Goal: Use online tool/utility: Utilize a website feature to perform a specific function

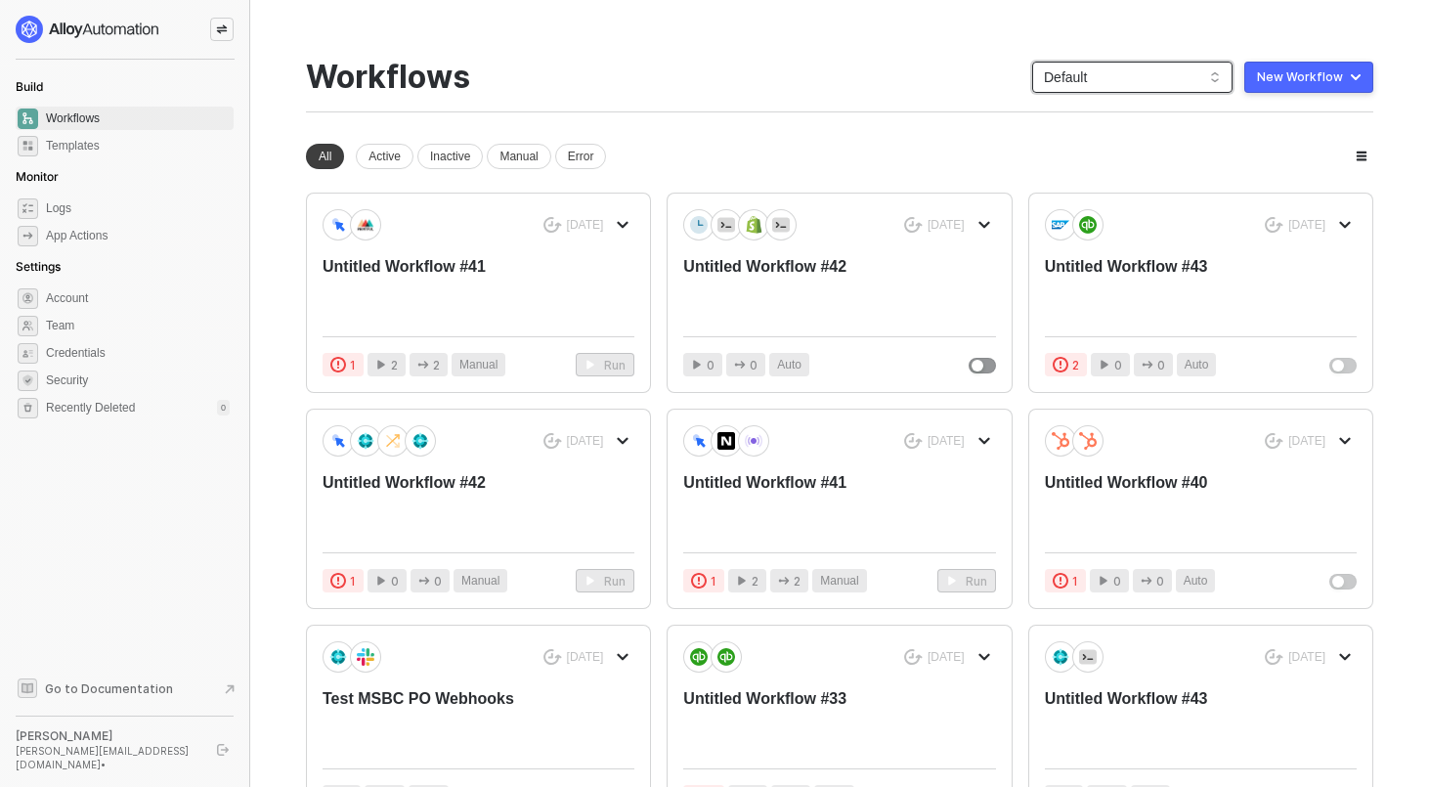
click at [1189, 83] on span "Default" at bounding box center [1132, 77] width 177 height 29
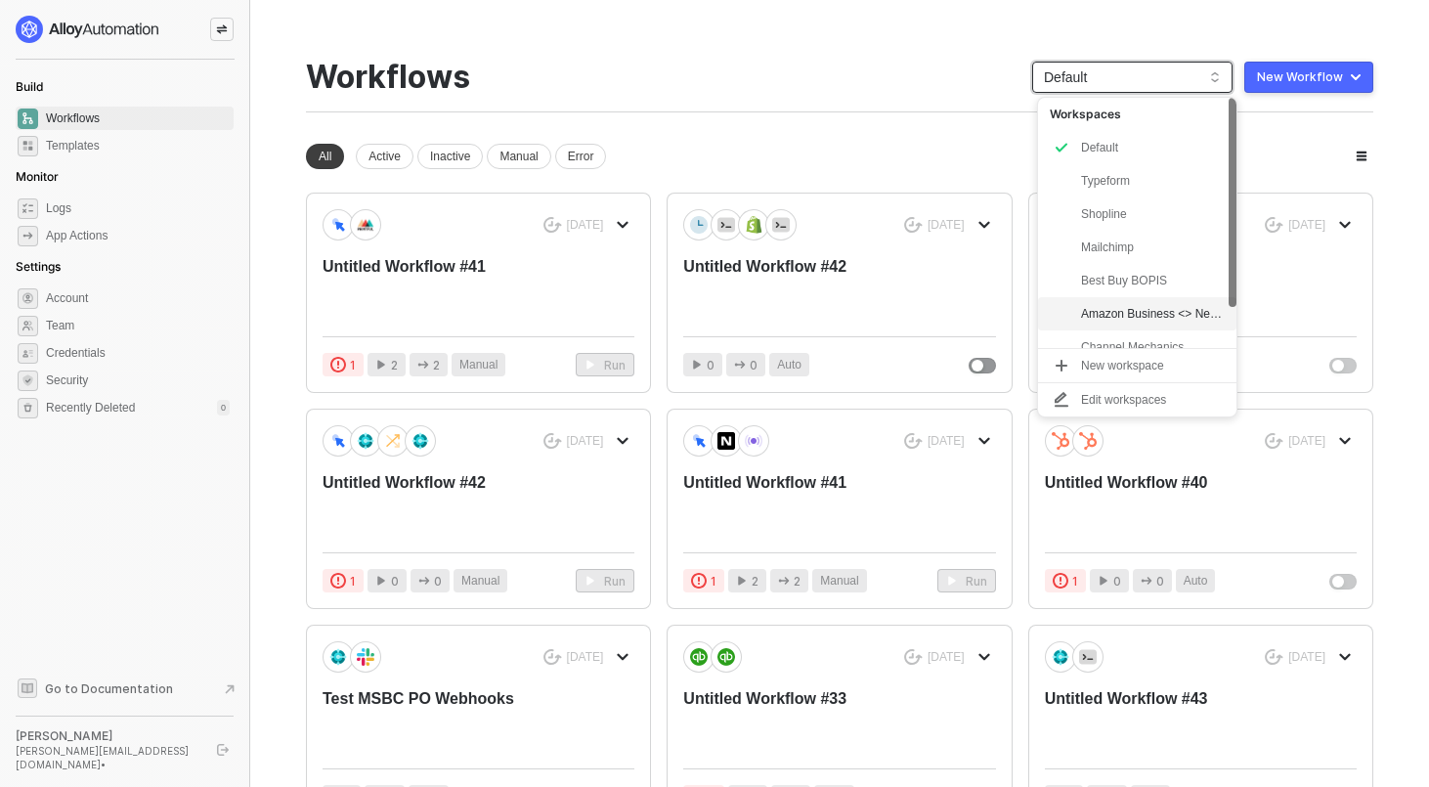
scroll to position [49, 0]
click at [1109, 326] on div "Support Eng" at bounding box center [1153, 331] width 144 height 23
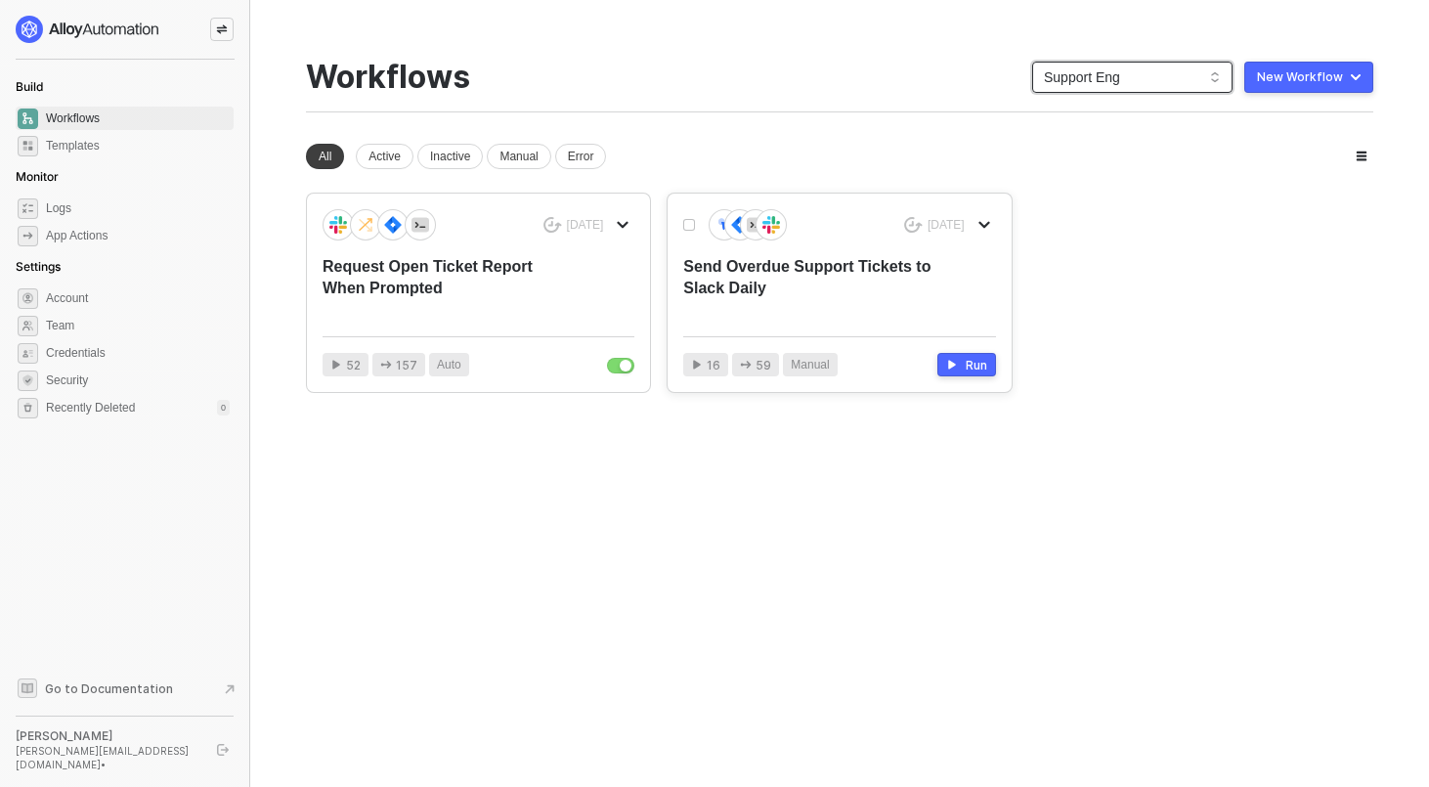
click at [826, 279] on div "Send Overdue Support Tickets to Slack Daily" at bounding box center [807, 288] width 249 height 65
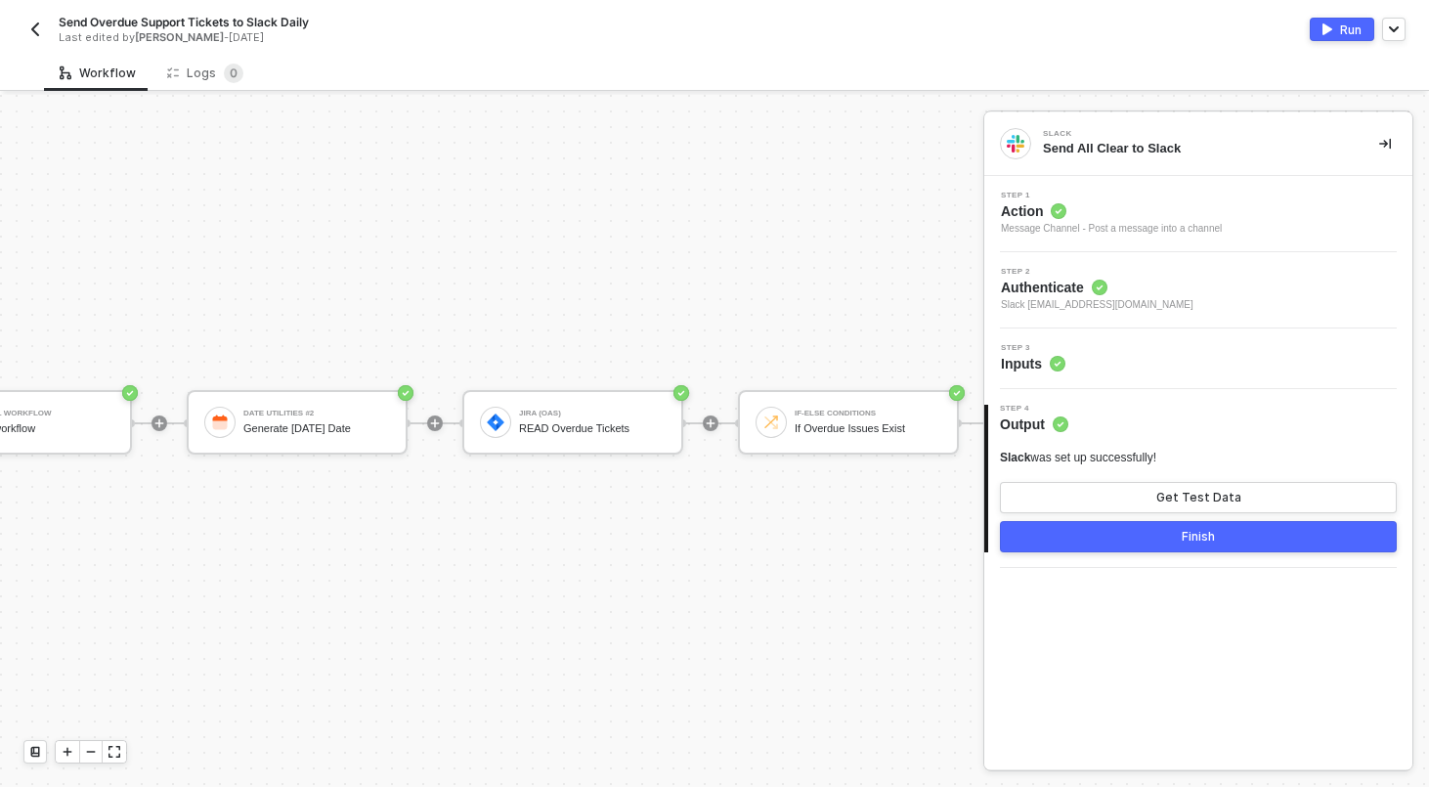
scroll to position [36, 184]
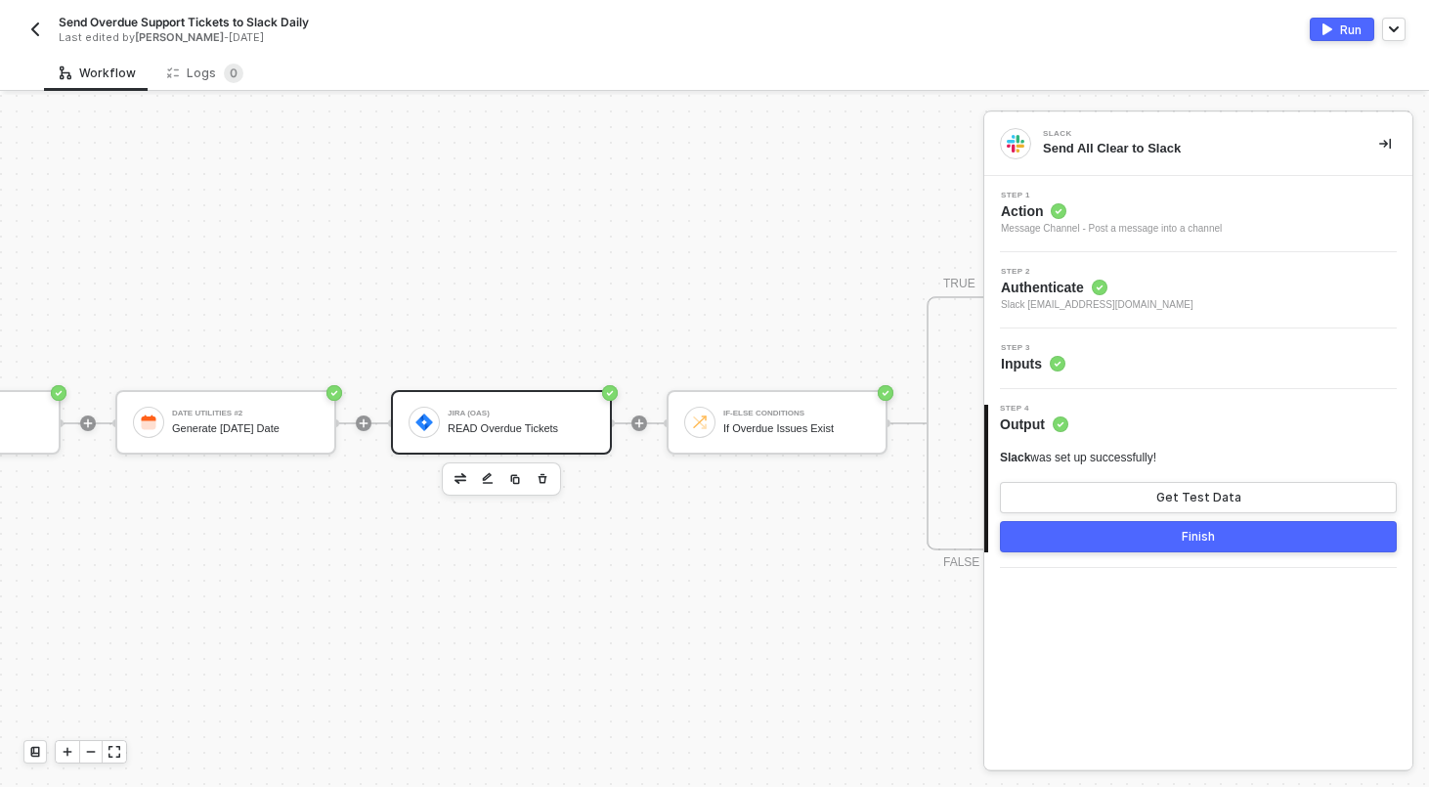
click at [513, 441] on div "Jira (OAS) READ Overdue Tickets" at bounding box center [501, 422] width 221 height 65
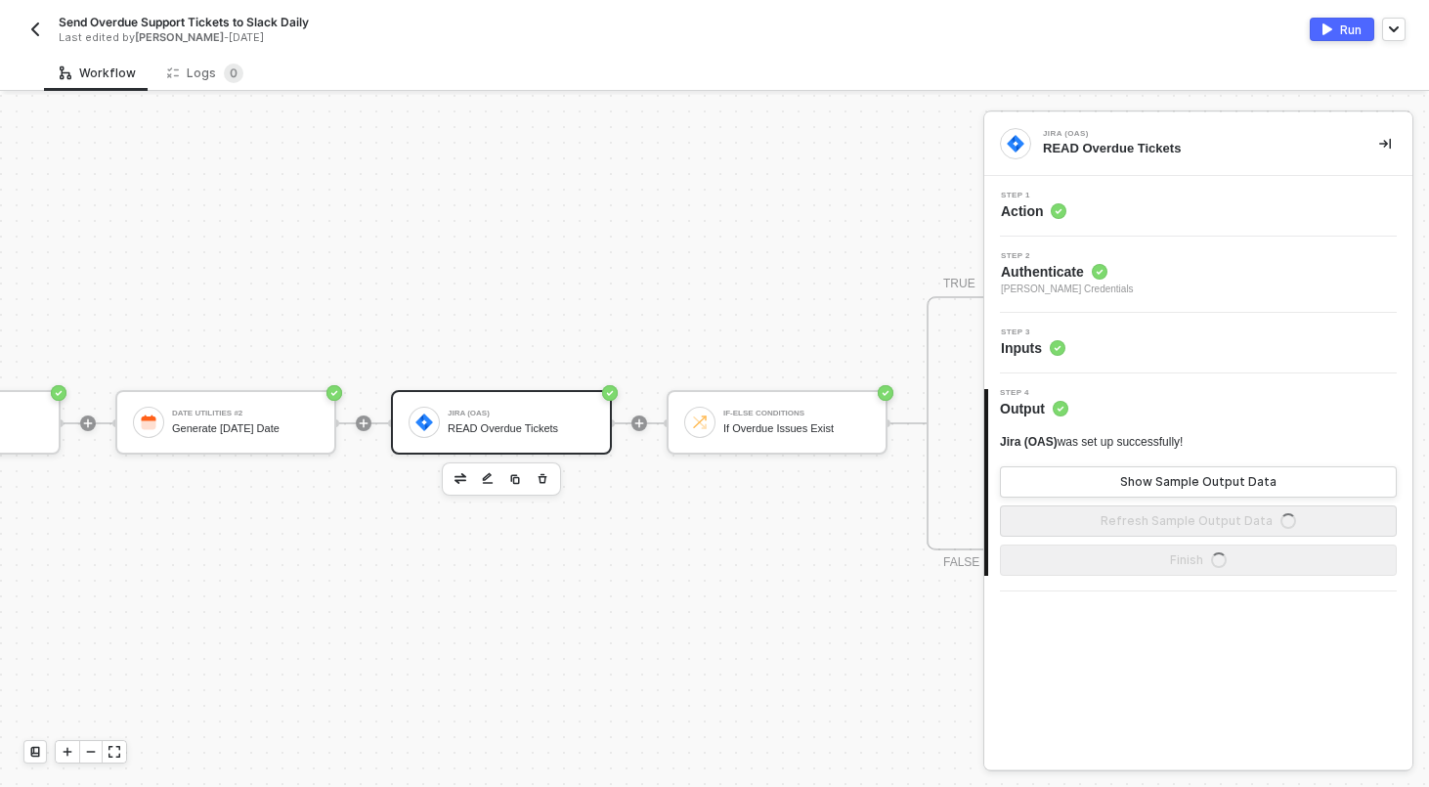
click at [1096, 342] on div "Step 3 Inputs" at bounding box center [1200, 343] width 423 height 29
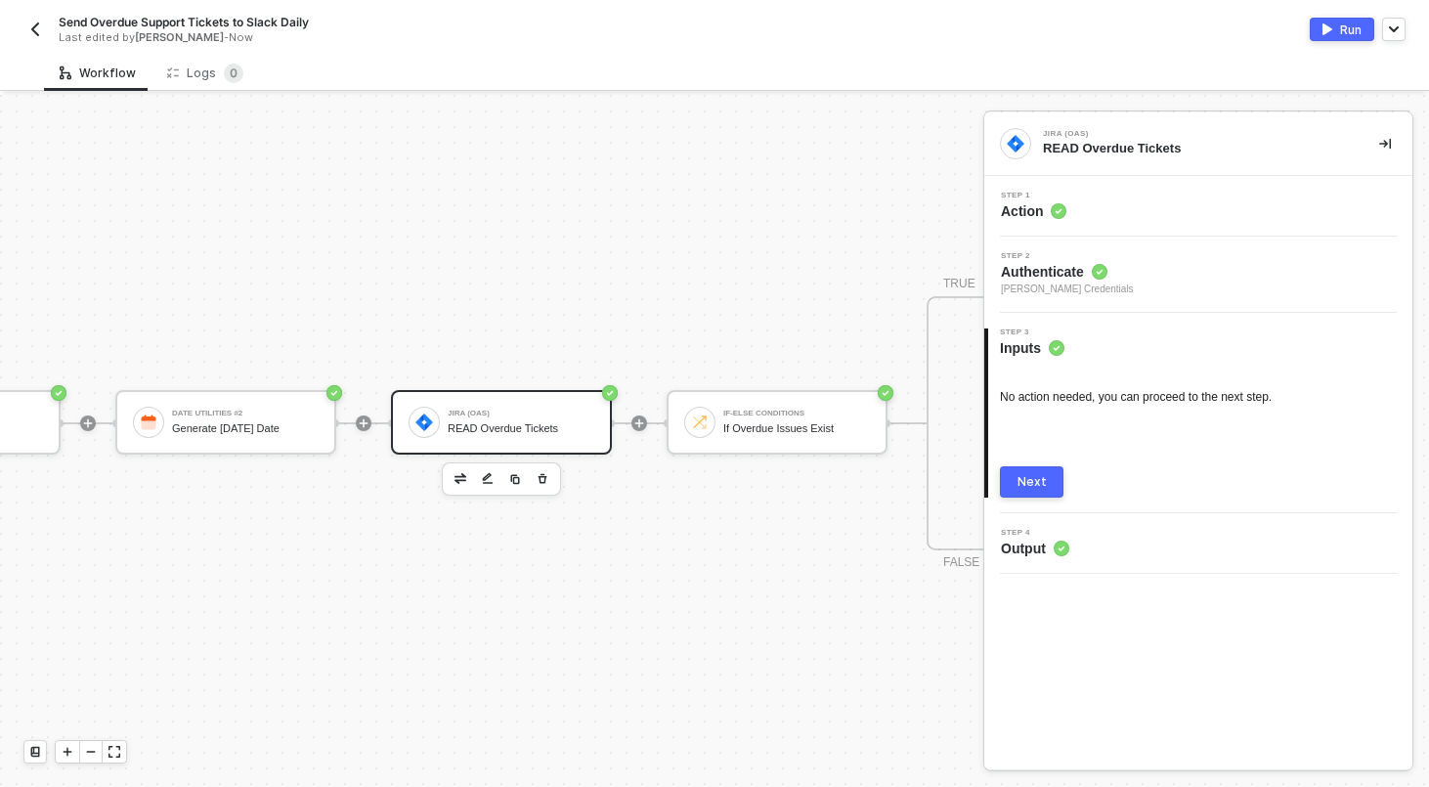
click at [1175, 267] on div "Step 2 Authenticate [PERSON_NAME] Credentials" at bounding box center [1200, 274] width 423 height 45
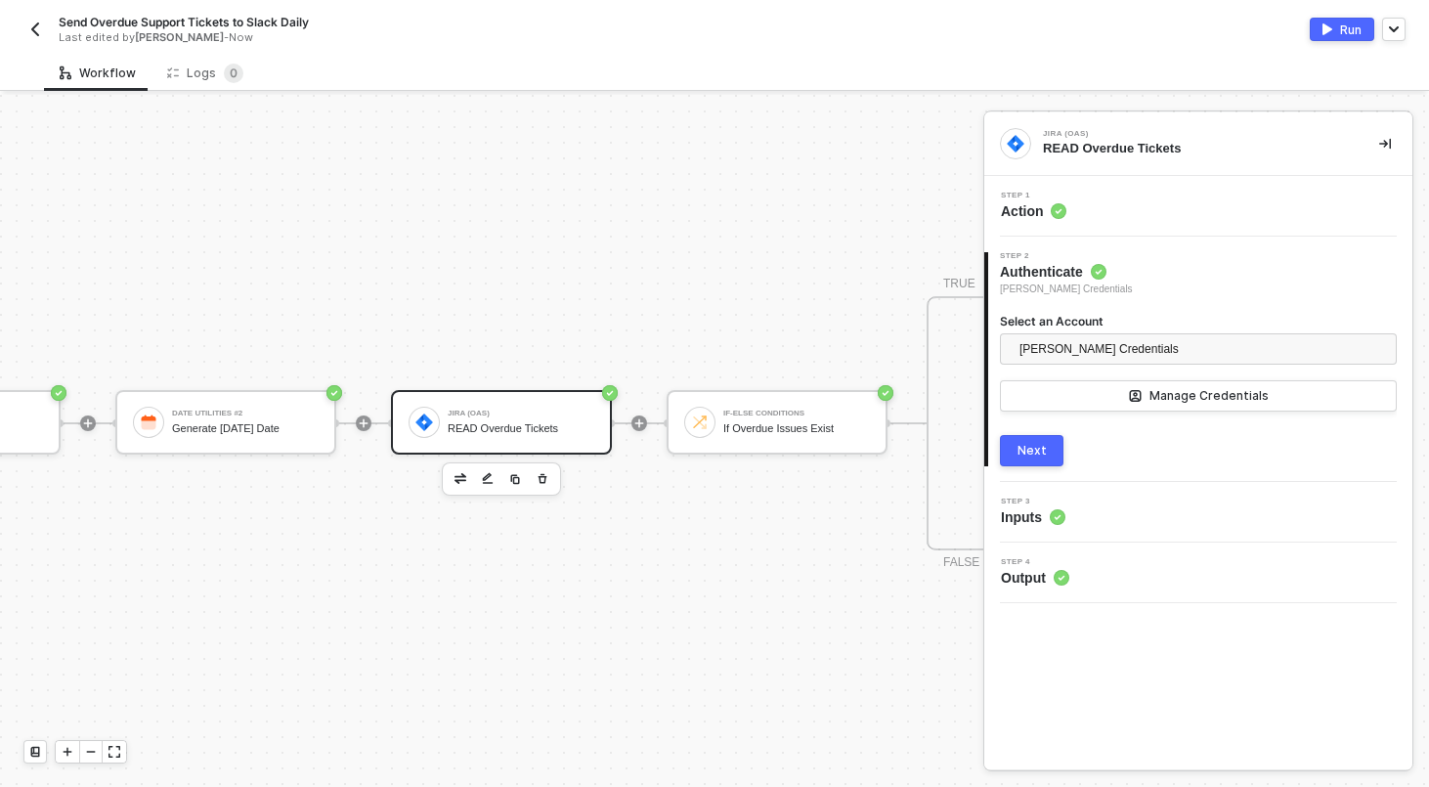
click at [580, 391] on div "Jira (OAS) READ Overdue Tickets" at bounding box center [501, 422] width 221 height 65
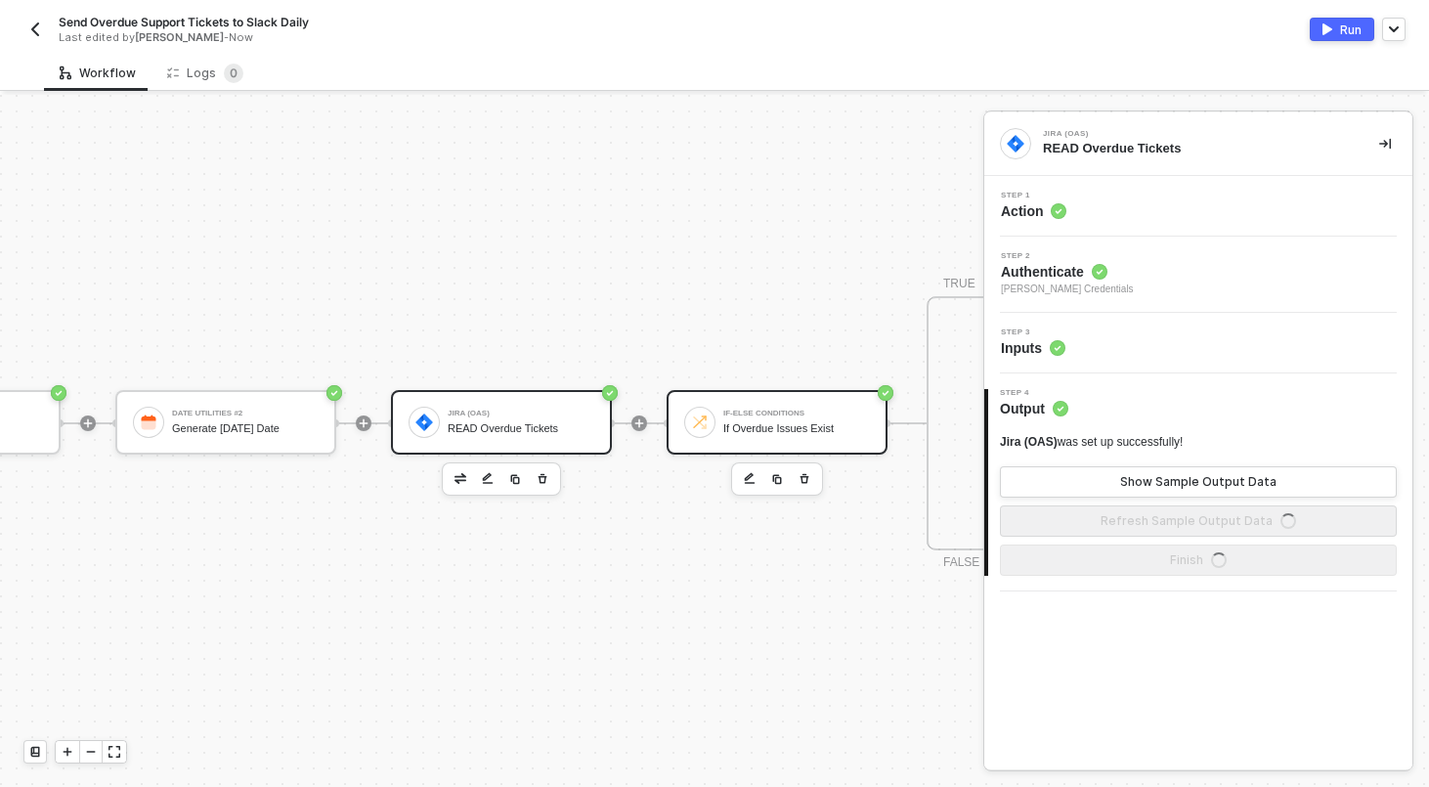
click at [782, 401] on div "If-Else Conditions If Overdue Issues Exist" at bounding box center [777, 422] width 221 height 65
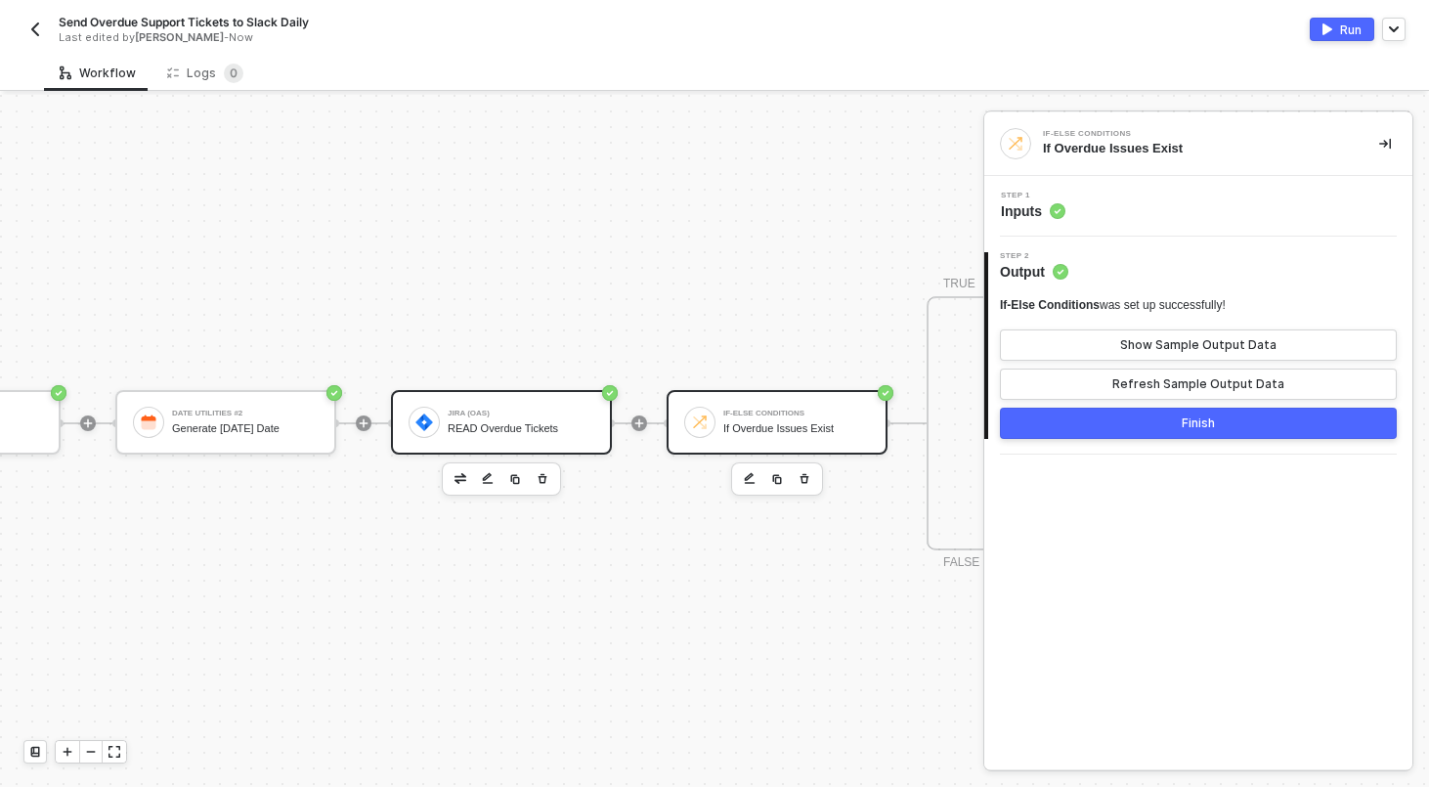
click at [520, 431] on div "READ Overdue Tickets" at bounding box center [521, 428] width 147 height 13
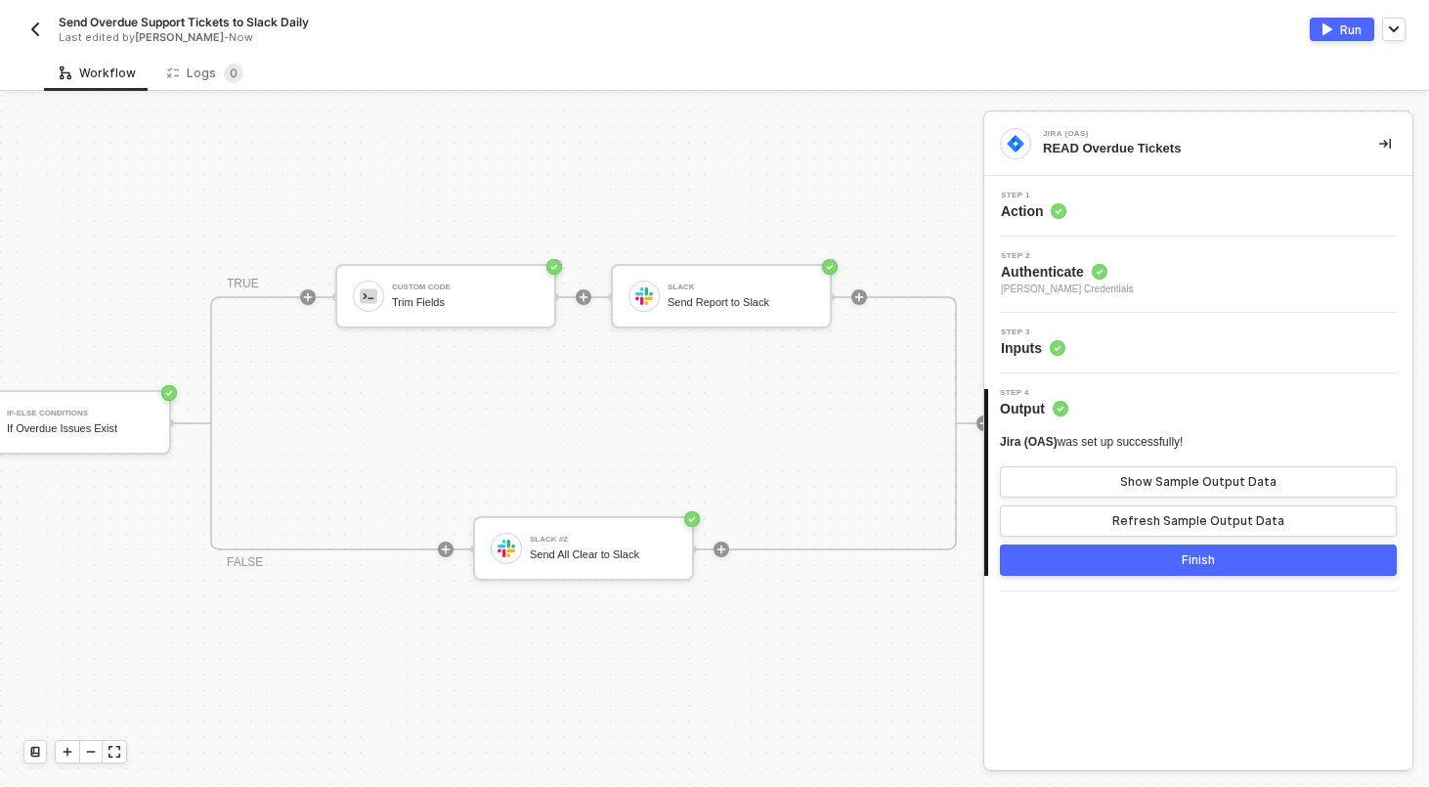
scroll to position [36, 924]
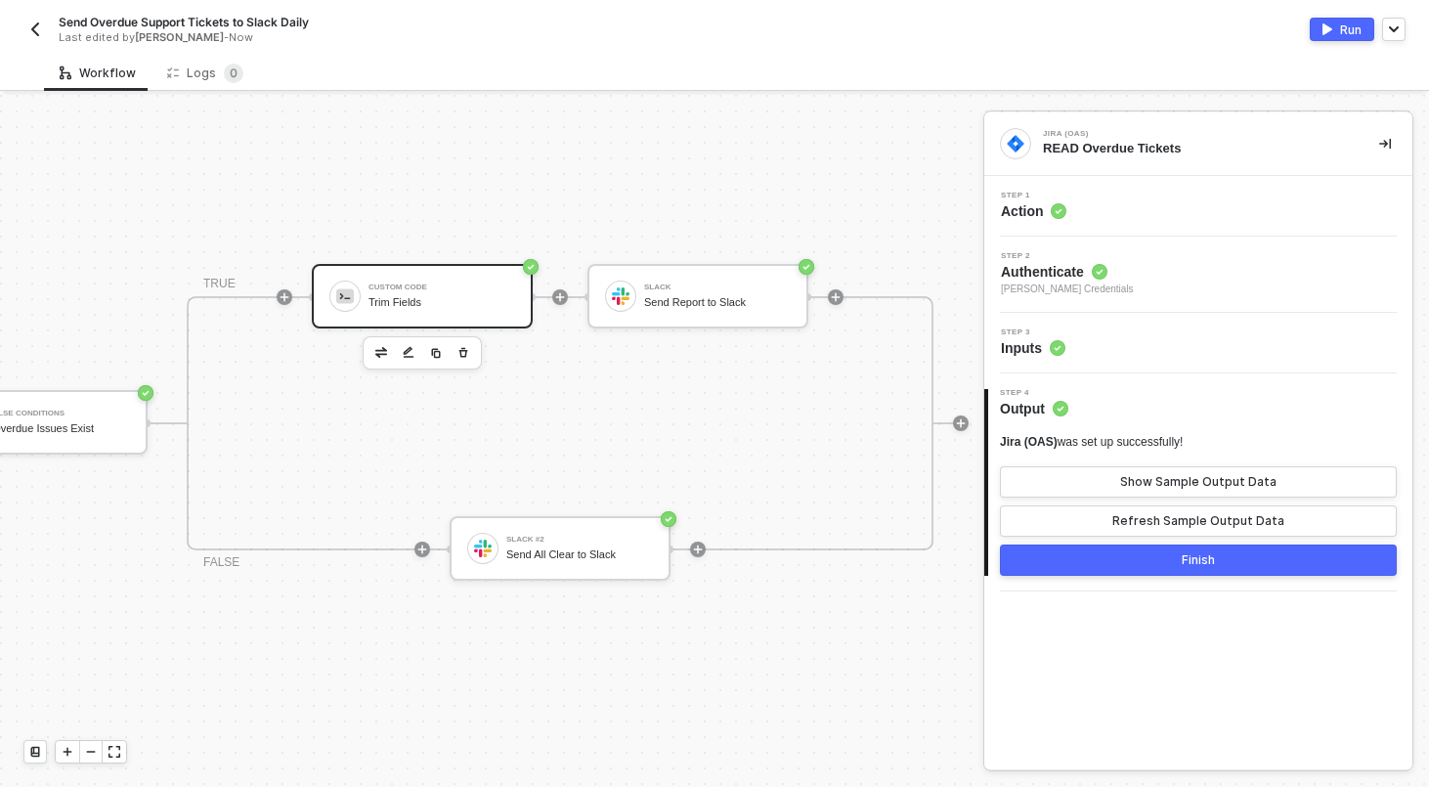
click at [394, 321] on div "Custom Code Trim Fields" at bounding box center [422, 296] width 221 height 65
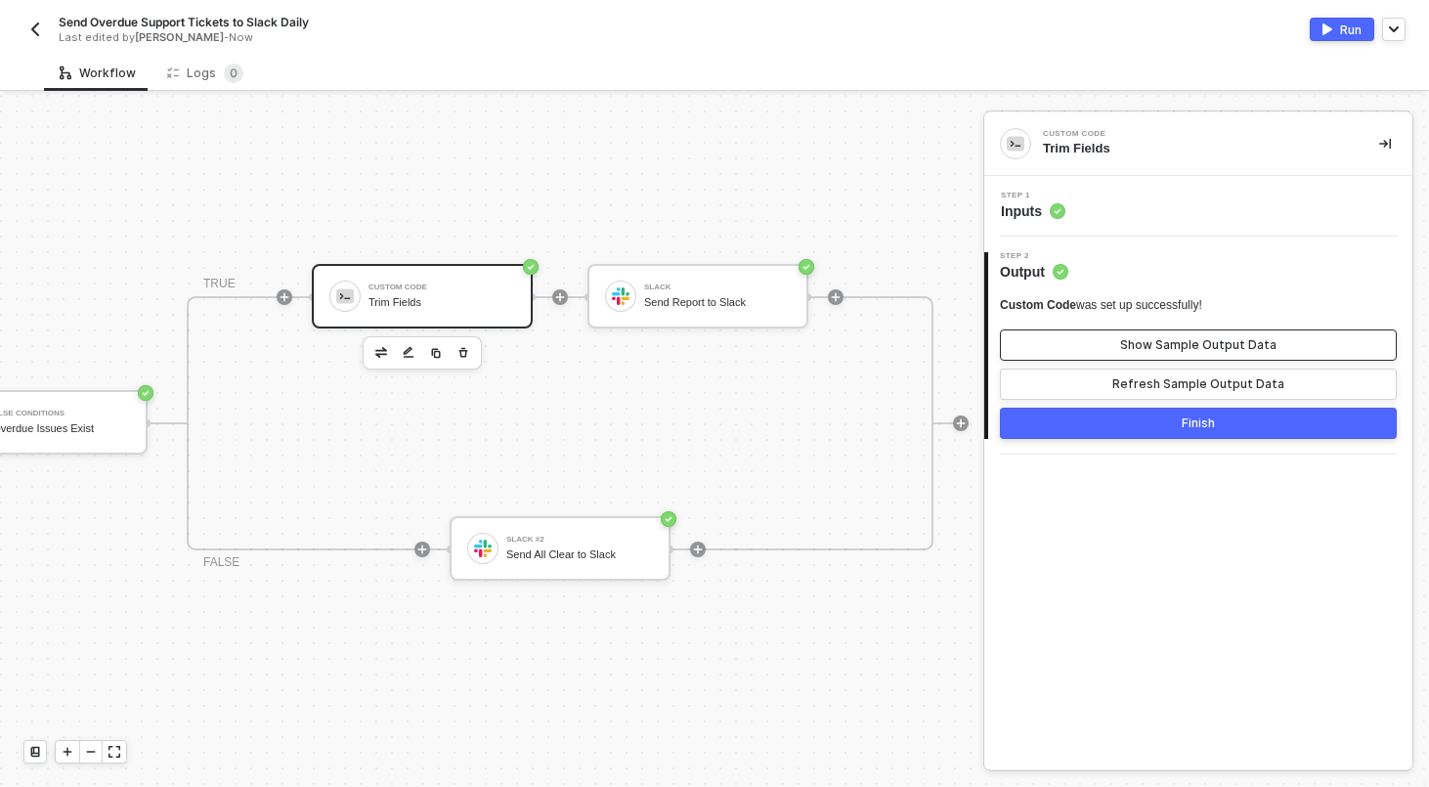
click at [1067, 334] on button "Show Sample Output Data" at bounding box center [1198, 345] width 397 height 31
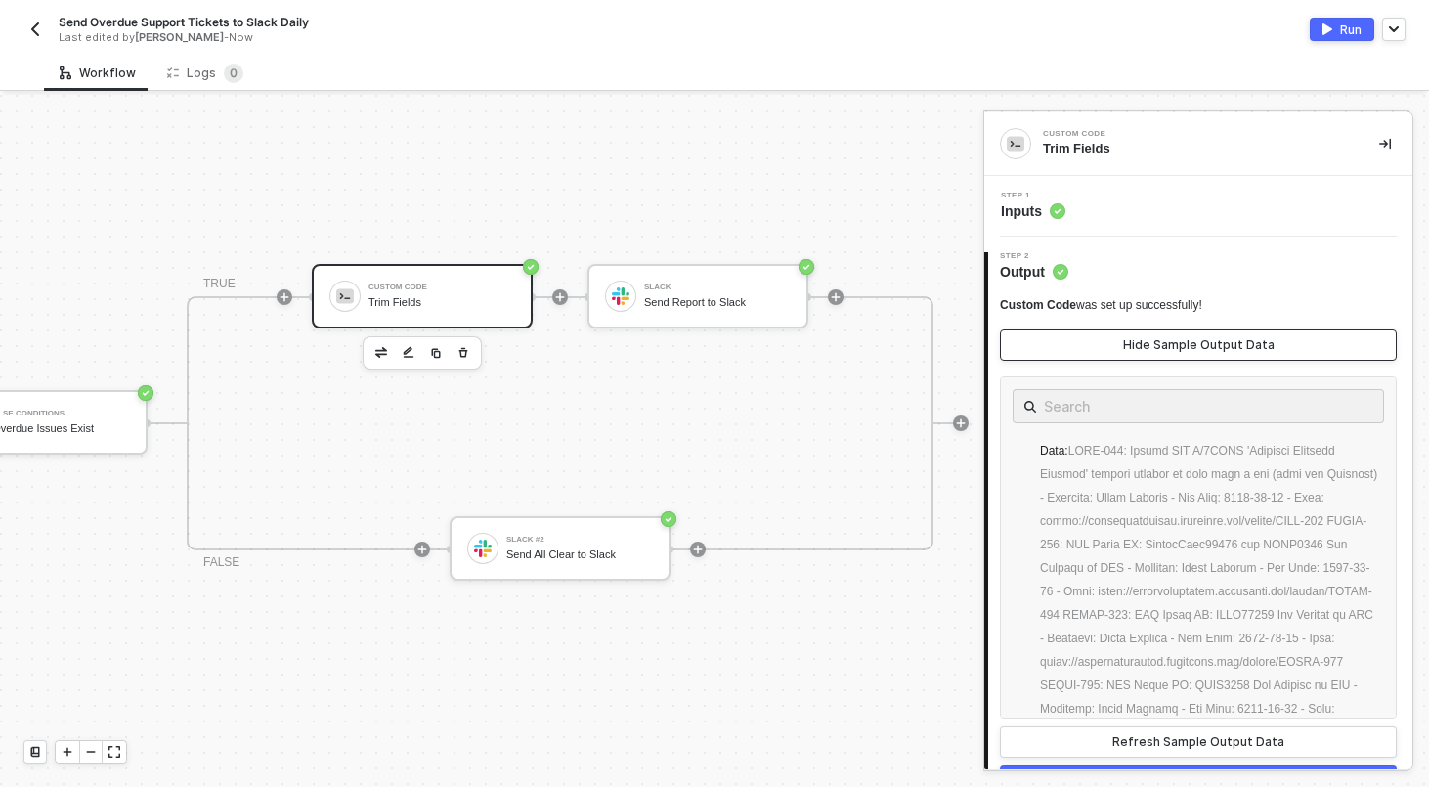
click at [1067, 334] on button "Hide Sample Output Data" at bounding box center [1198, 345] width 397 height 31
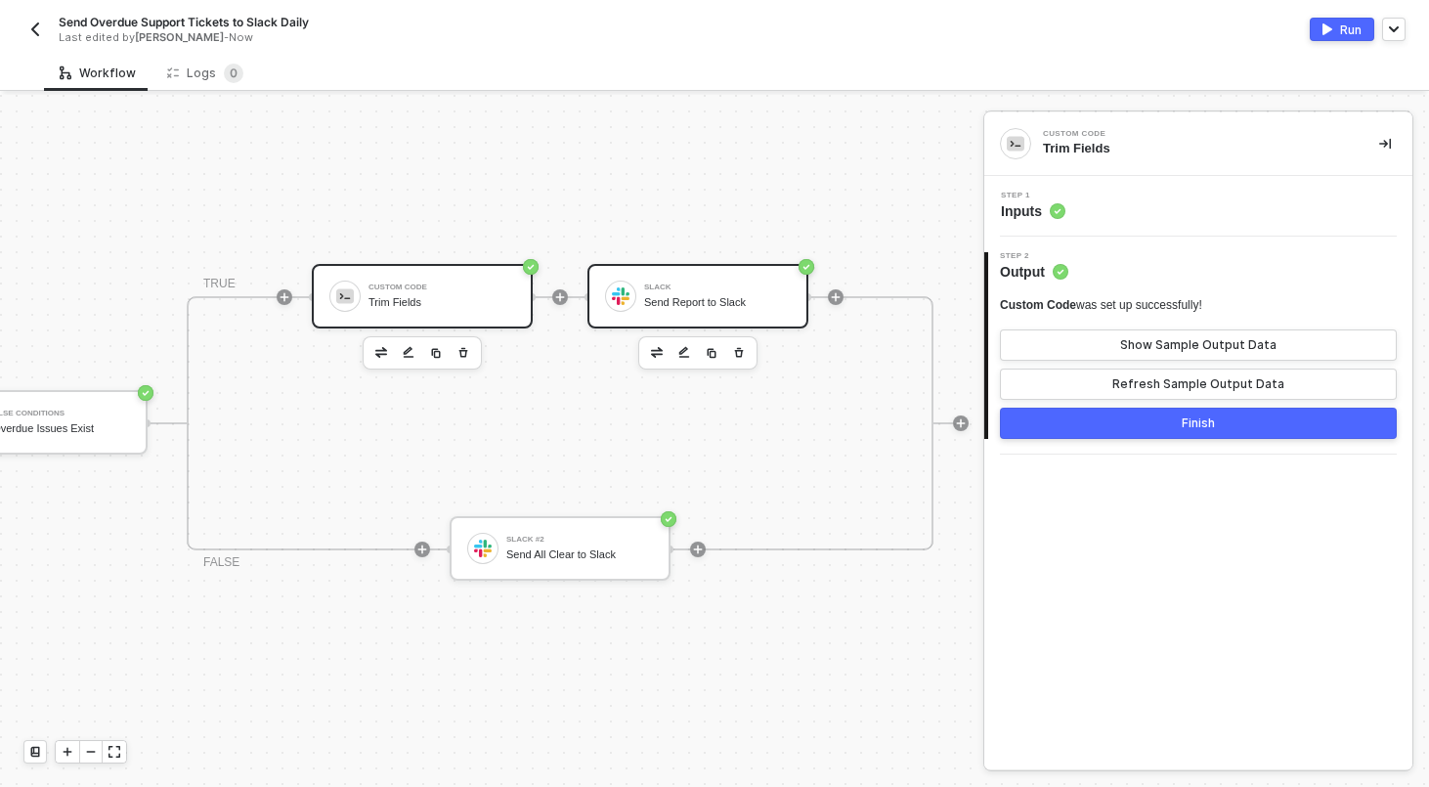
click at [677, 267] on div "Slack Send Report to Slack" at bounding box center [698, 296] width 221 height 65
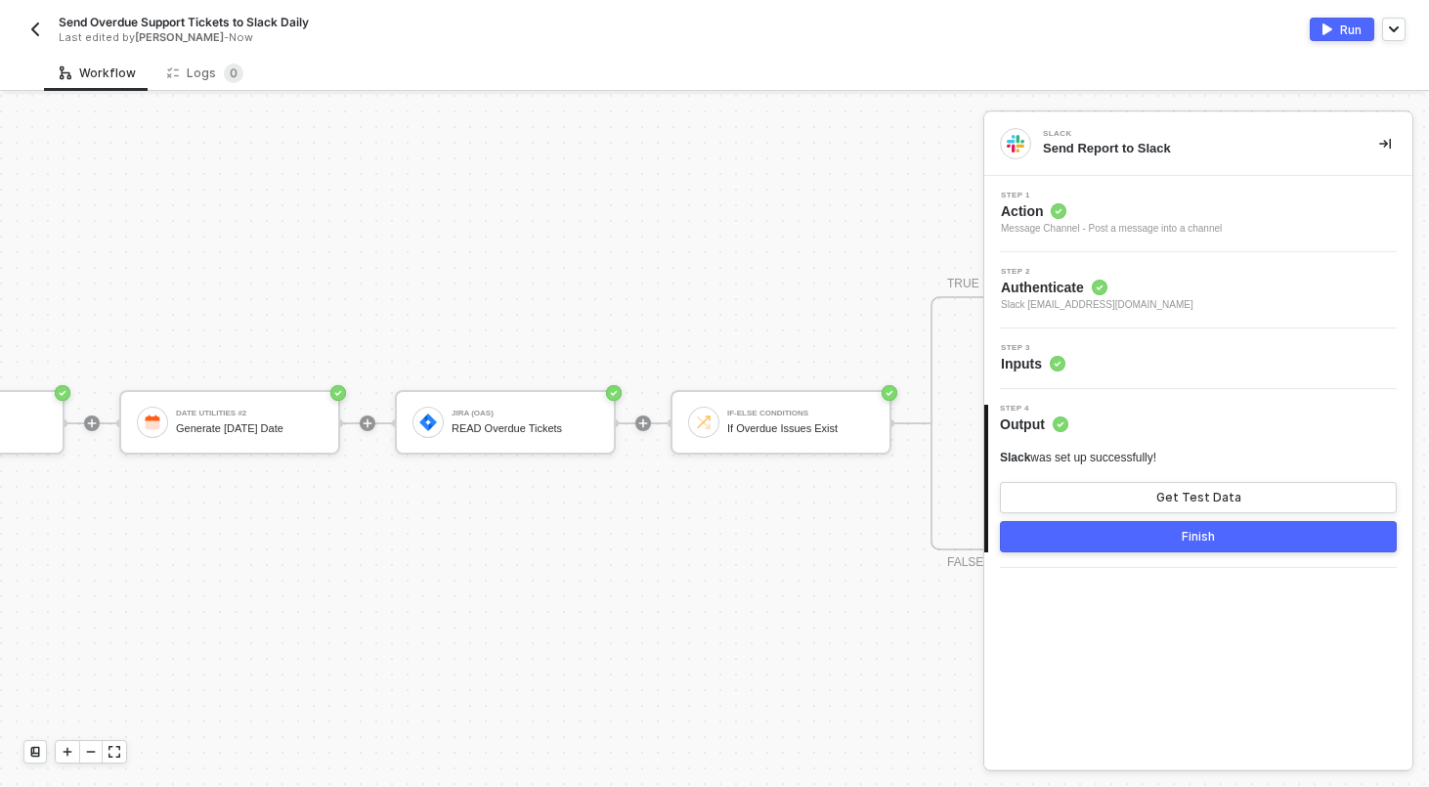
scroll to position [36, 0]
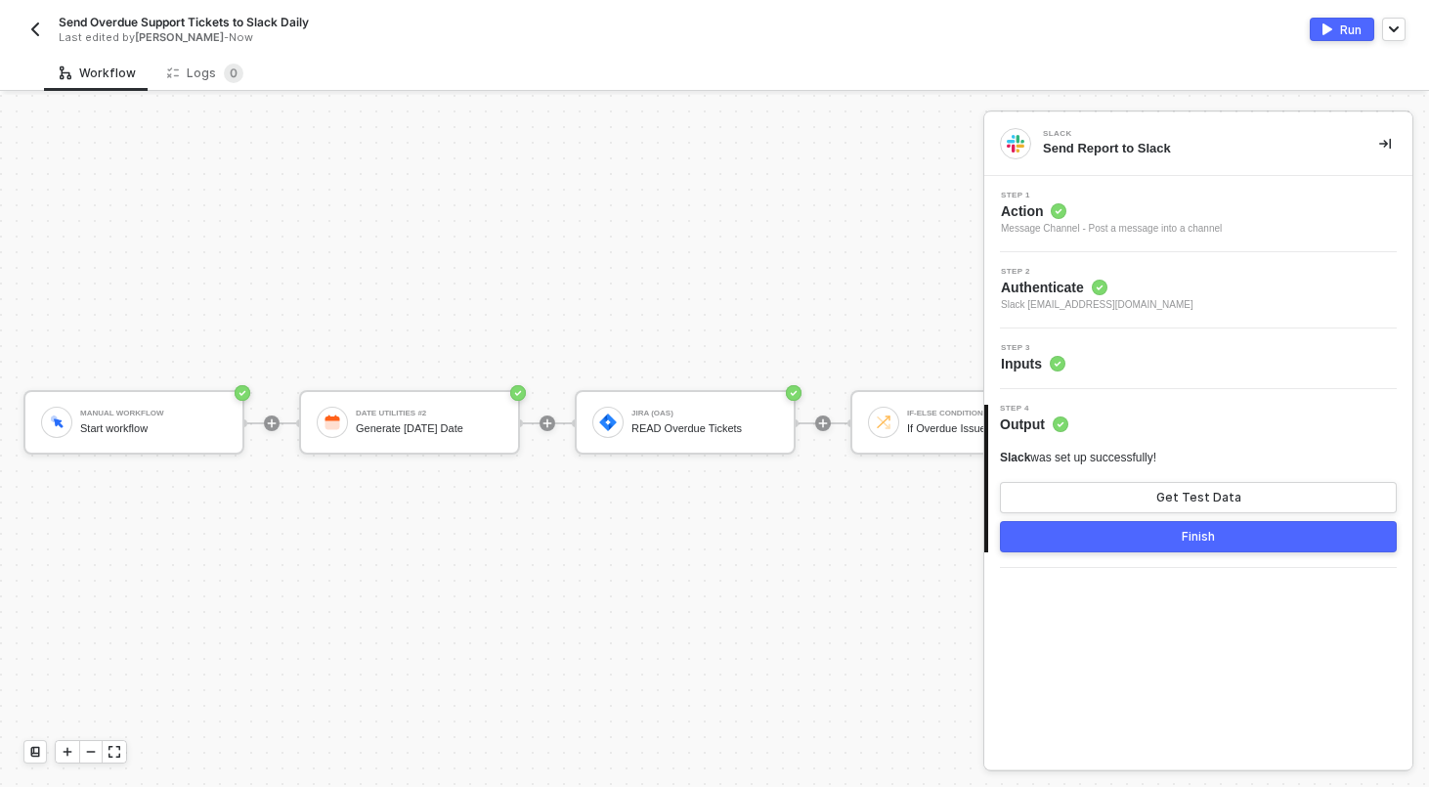
click at [522, 322] on div "Manual Workflow Start workflow Date Utilities #2 Generate [DATE] Date Jira (OAS…" at bounding box center [946, 423] width 1893 height 728
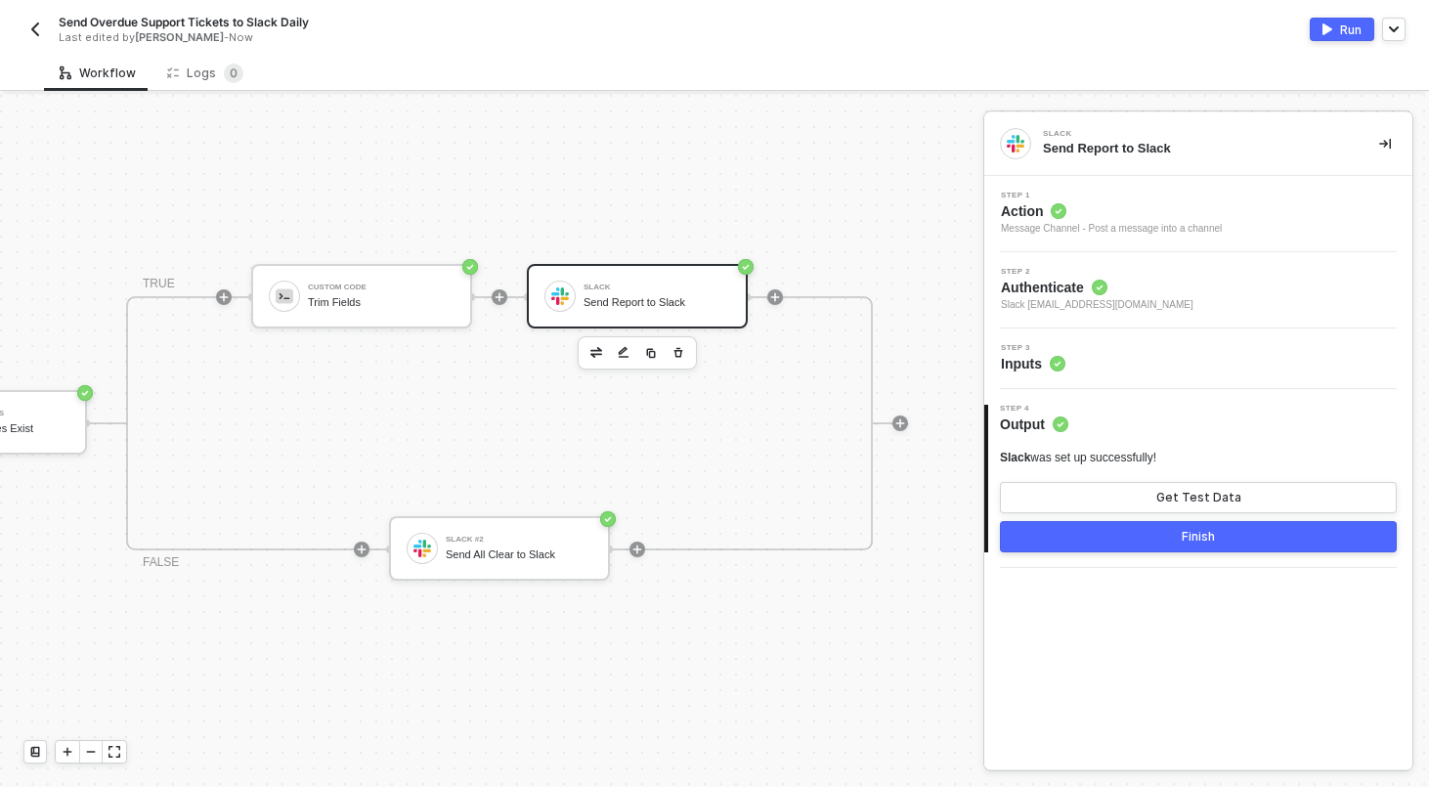
scroll to position [36, 1032]
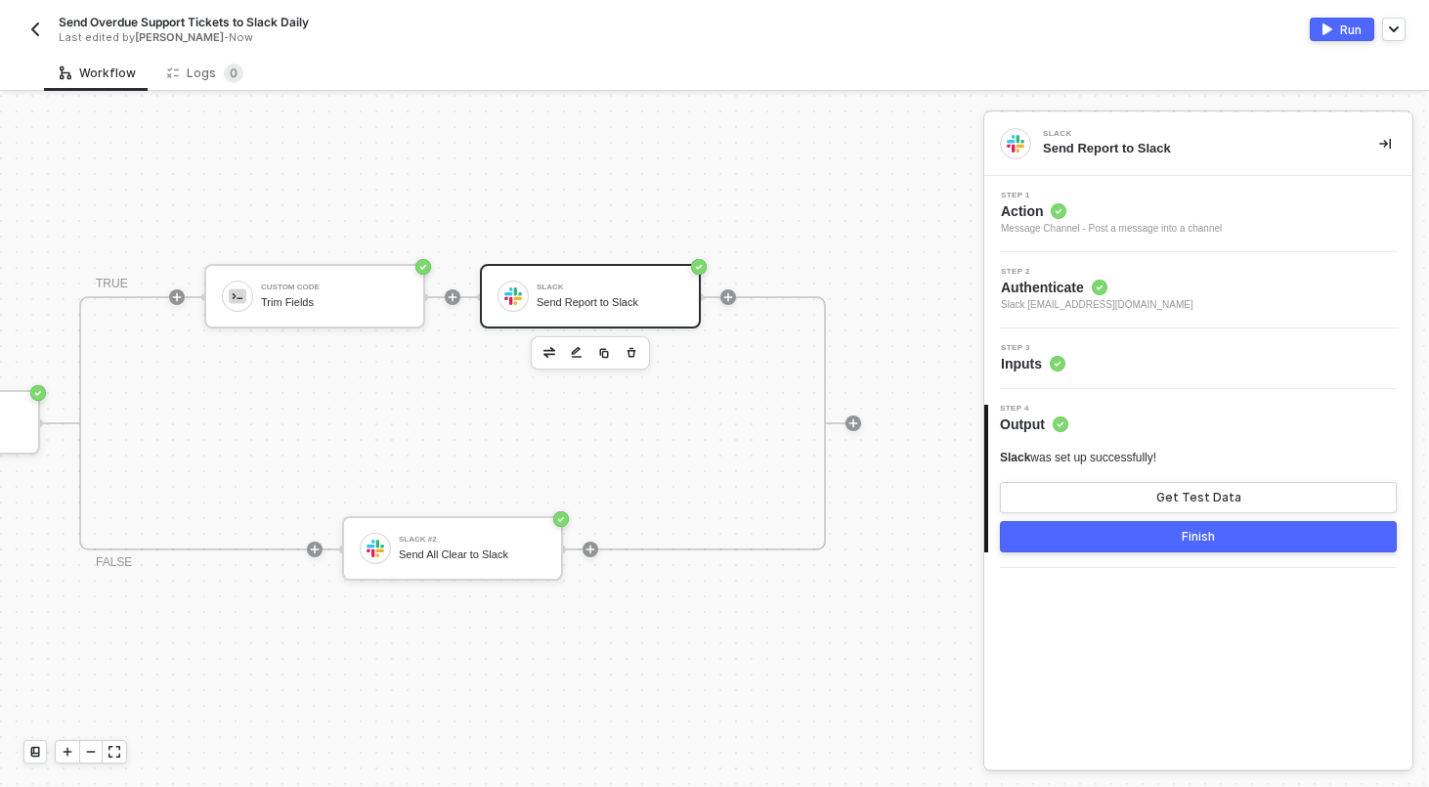
click at [610, 292] on div "Slack Send Report to Slack" at bounding box center [610, 296] width 147 height 37
click at [1146, 356] on div "Step 3 Inputs" at bounding box center [1200, 358] width 423 height 29
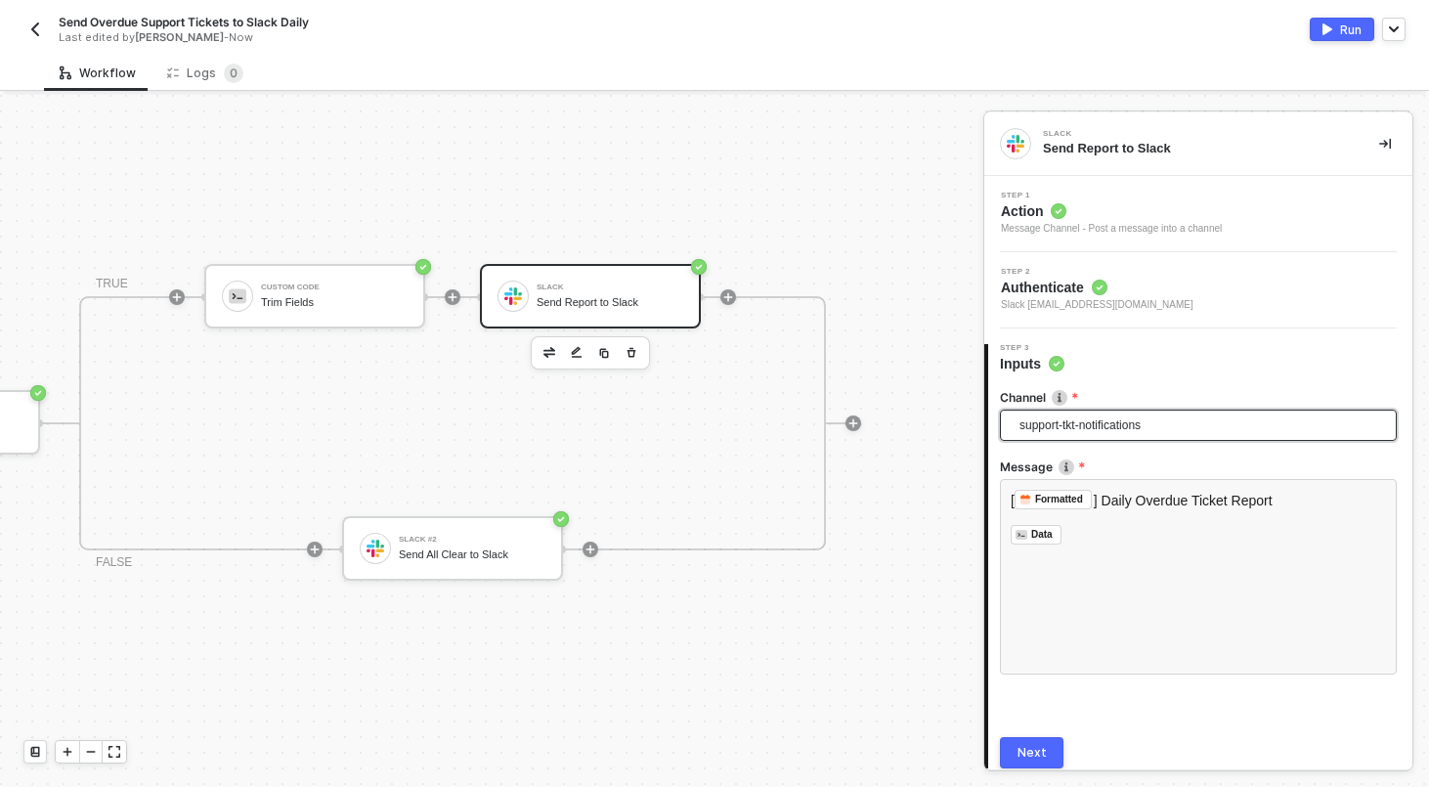
click at [1077, 429] on span "support-tkt-notifications" at bounding box center [1203, 425] width 366 height 29
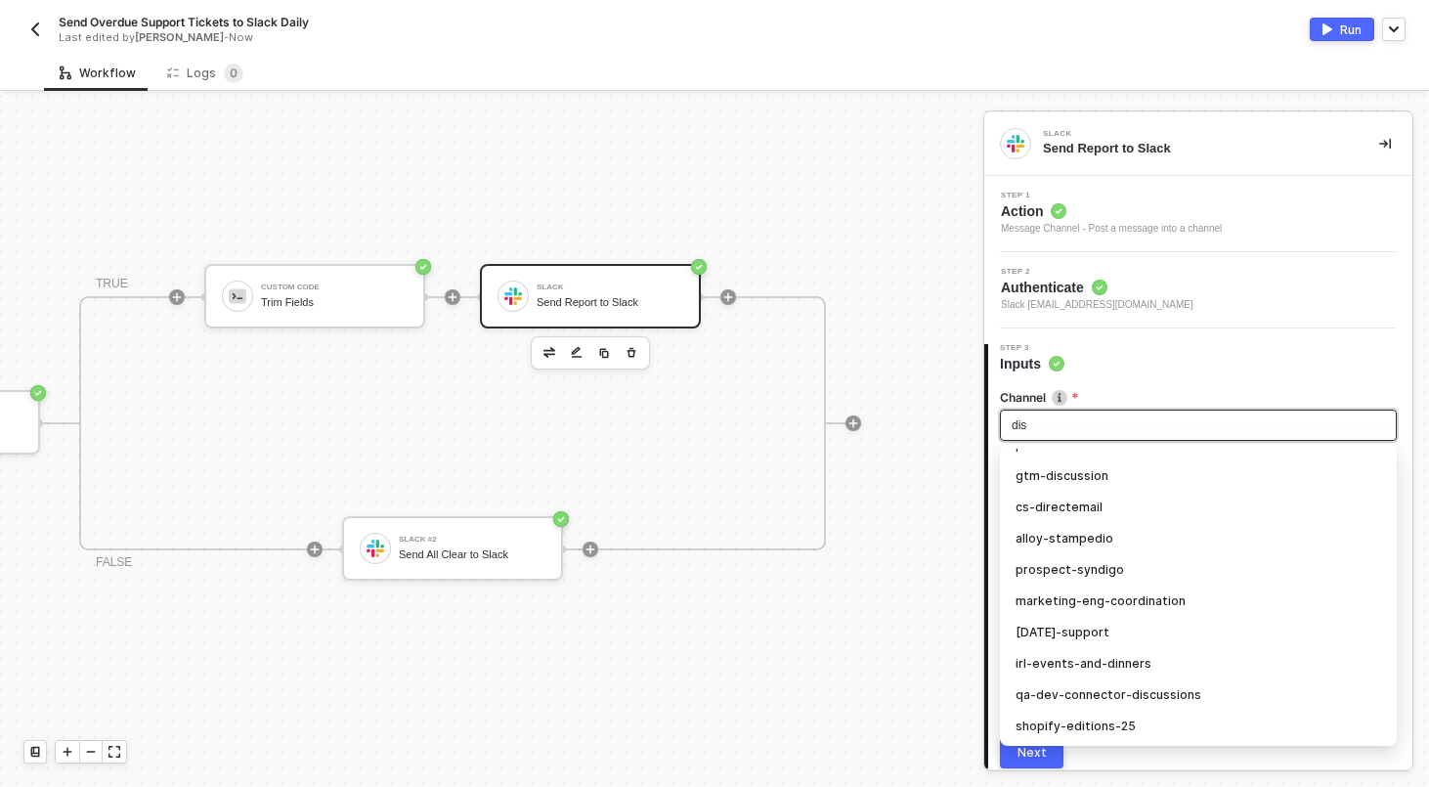
scroll to position [0, 0]
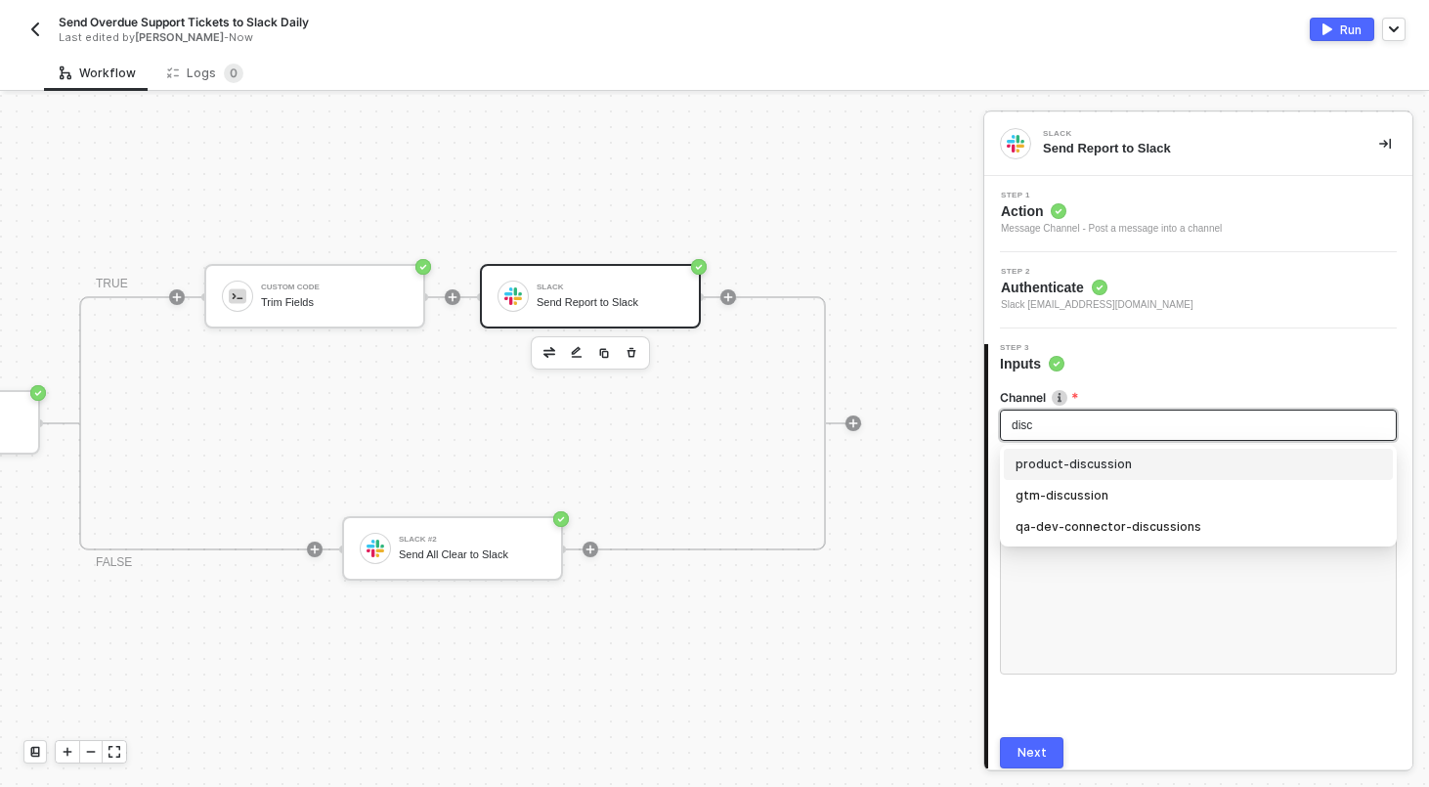
type input "disc"
click at [918, 784] on div "Manual Workflow Start workflow Date Utilities #2 Generate [DATE] Date Jira (OAS…" at bounding box center [492, 441] width 984 height 692
